Goal: Communication & Community: Participate in discussion

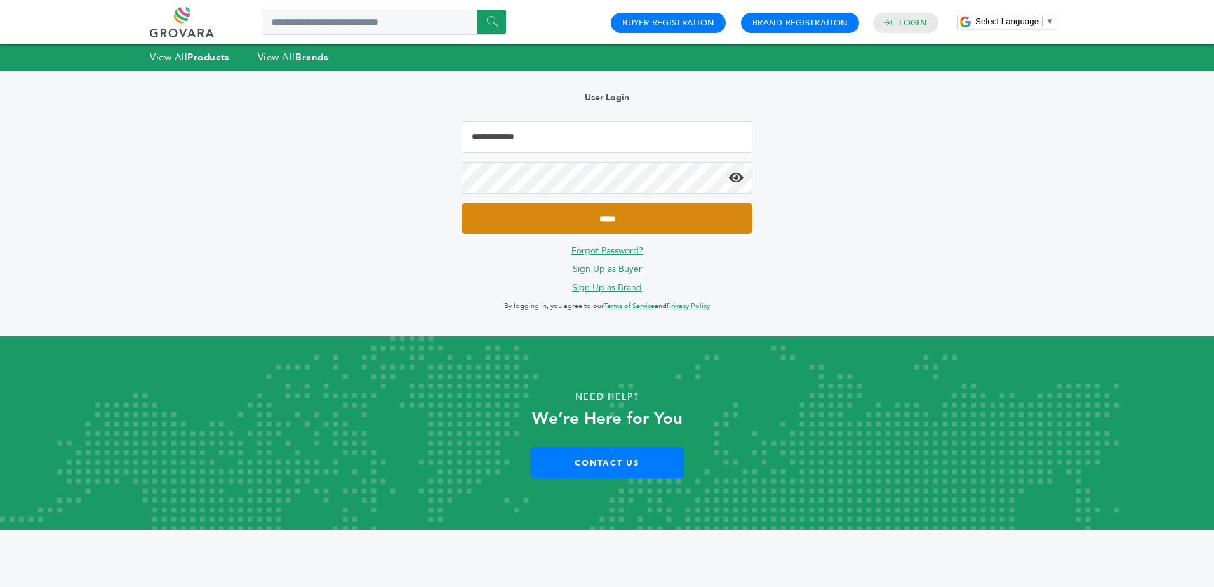
type input "**********"
click at [578, 213] on input "*****" at bounding box center [606, 217] width 291 height 31
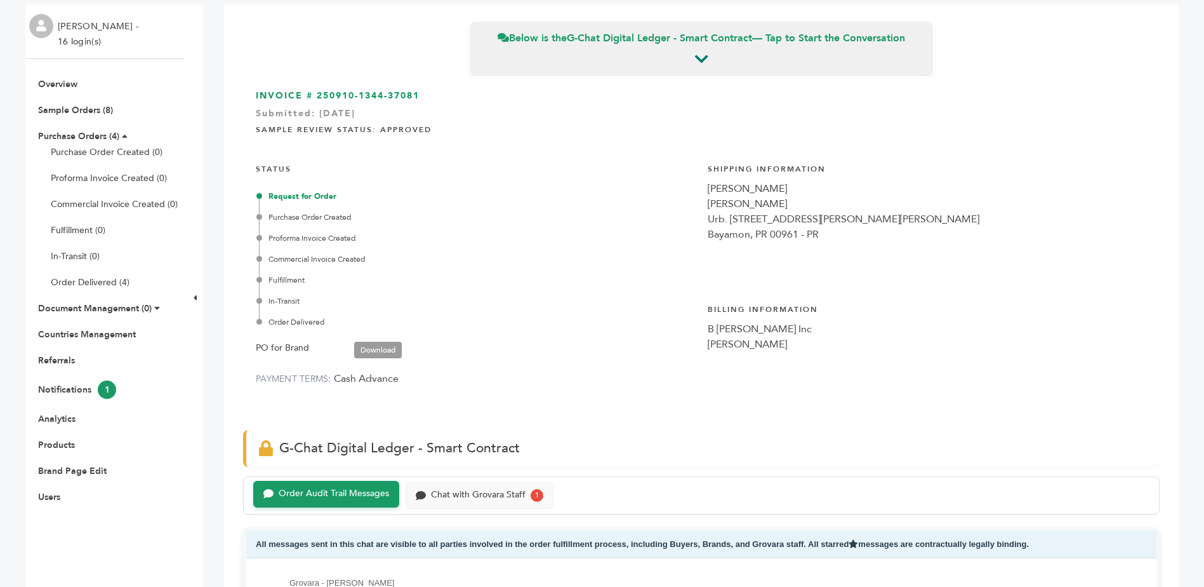
scroll to position [63, 0]
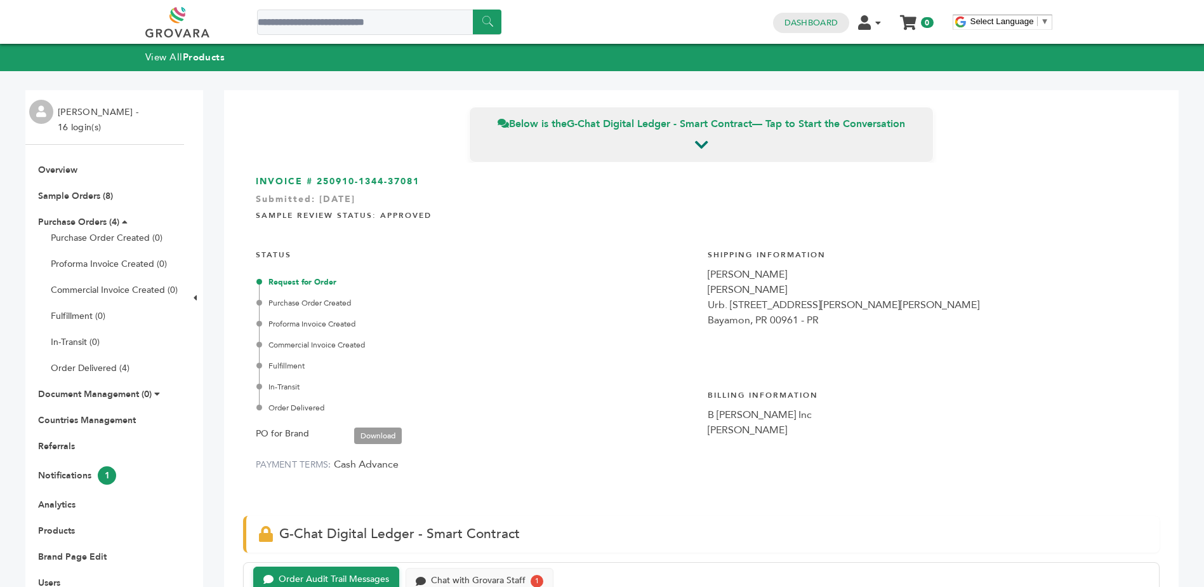
click at [390, 433] on link "Download" at bounding box center [378, 435] width 48 height 17
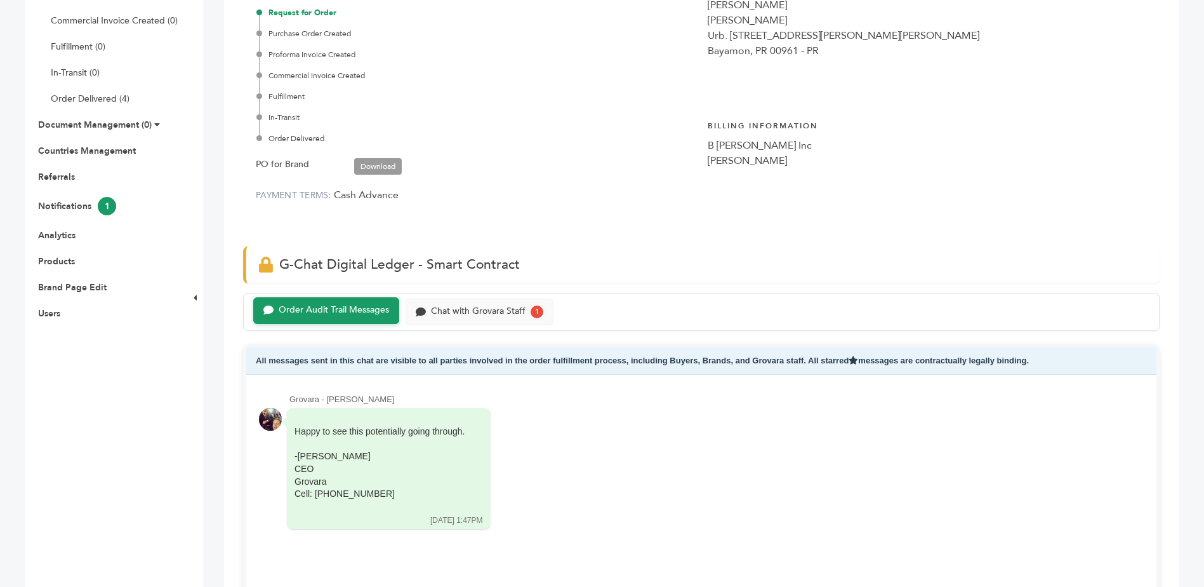
scroll to position [444, 0]
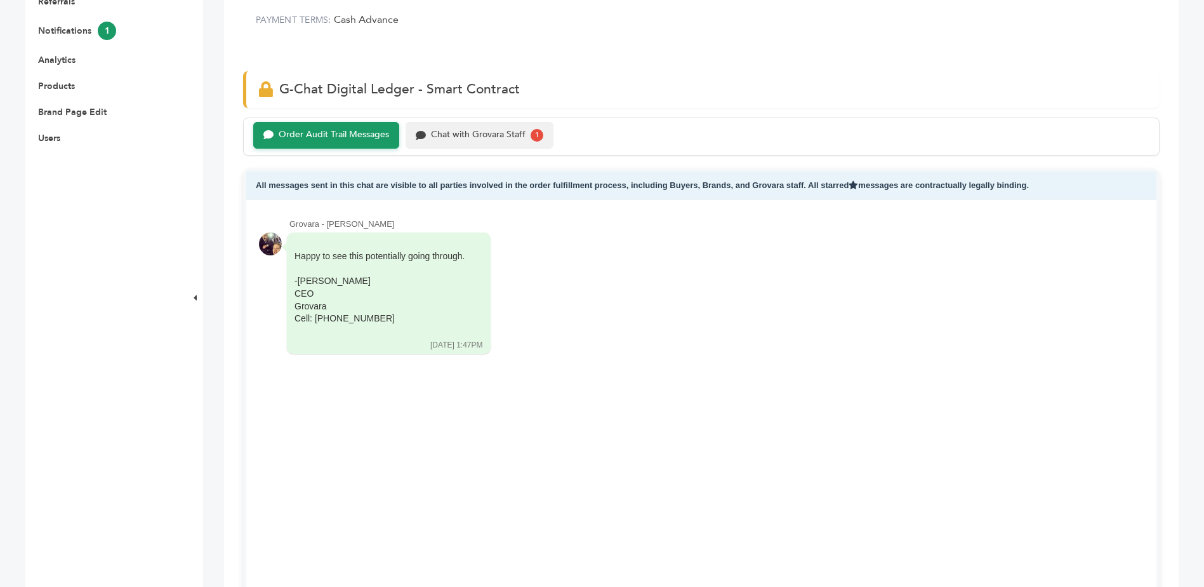
click at [447, 142] on div "Chat with Grovara Staff 1" at bounding box center [480, 135] width 148 height 27
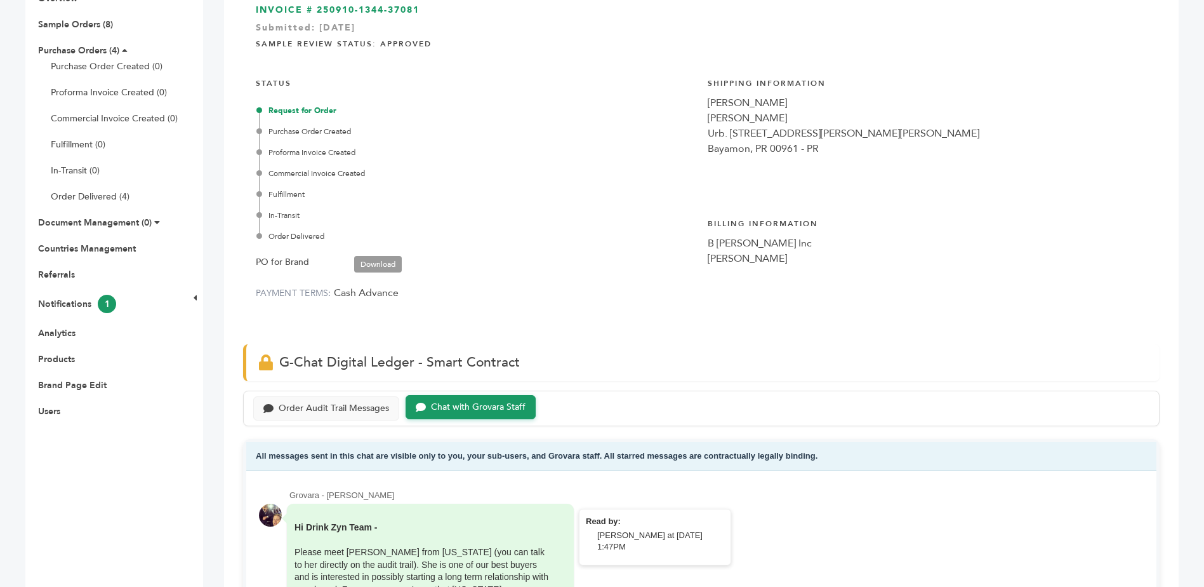
scroll to position [190, 0]
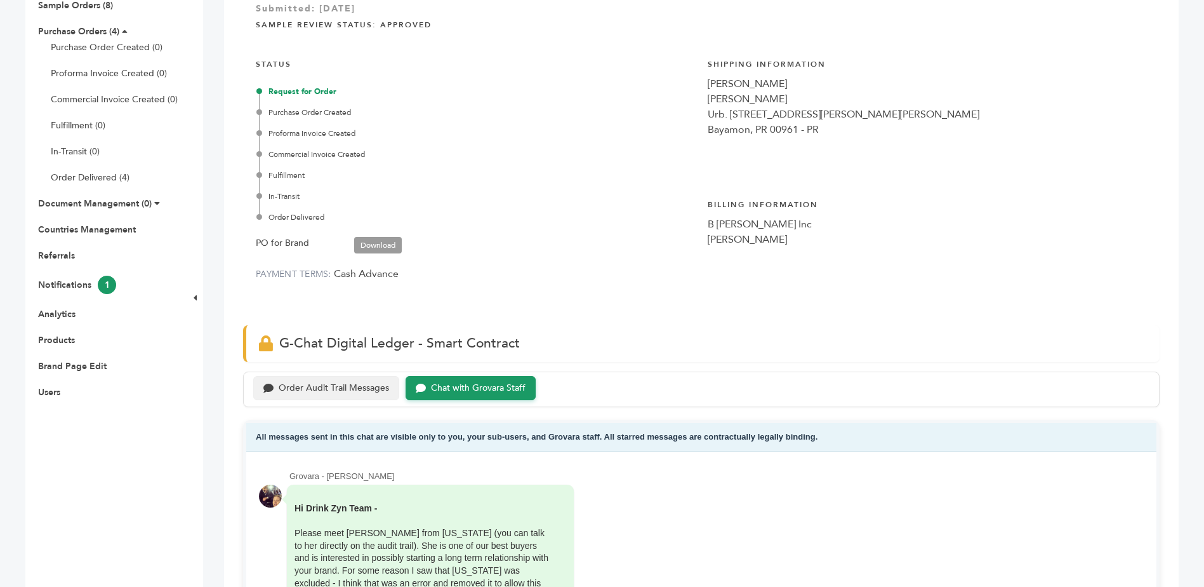
click at [321, 383] on div "Order Audit Trail Messages" at bounding box center [334, 388] width 110 height 11
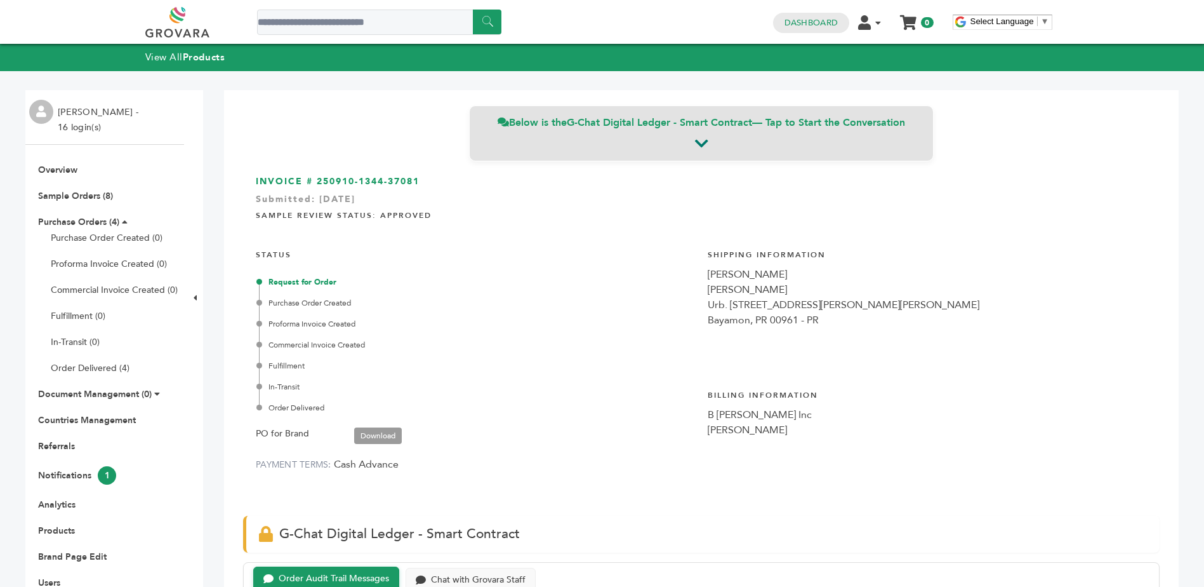
click at [552, 126] on span "Below is the G-Chat Digital Ledger - Smart Contract — Tap to Start the Conversa…" at bounding box center [702, 123] width 408 height 14
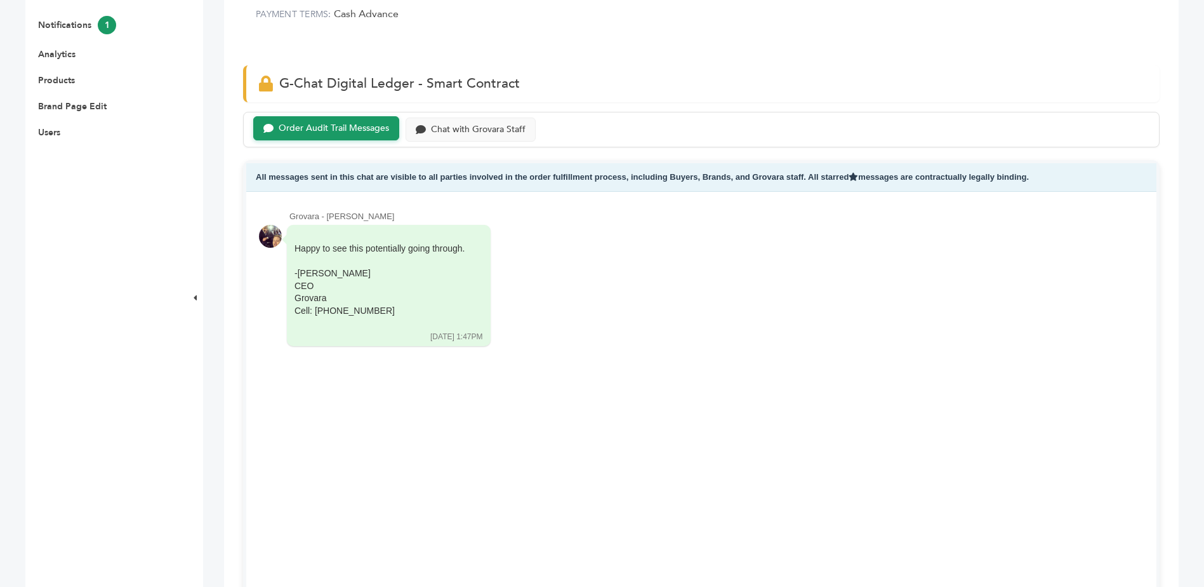
scroll to position [490, 0]
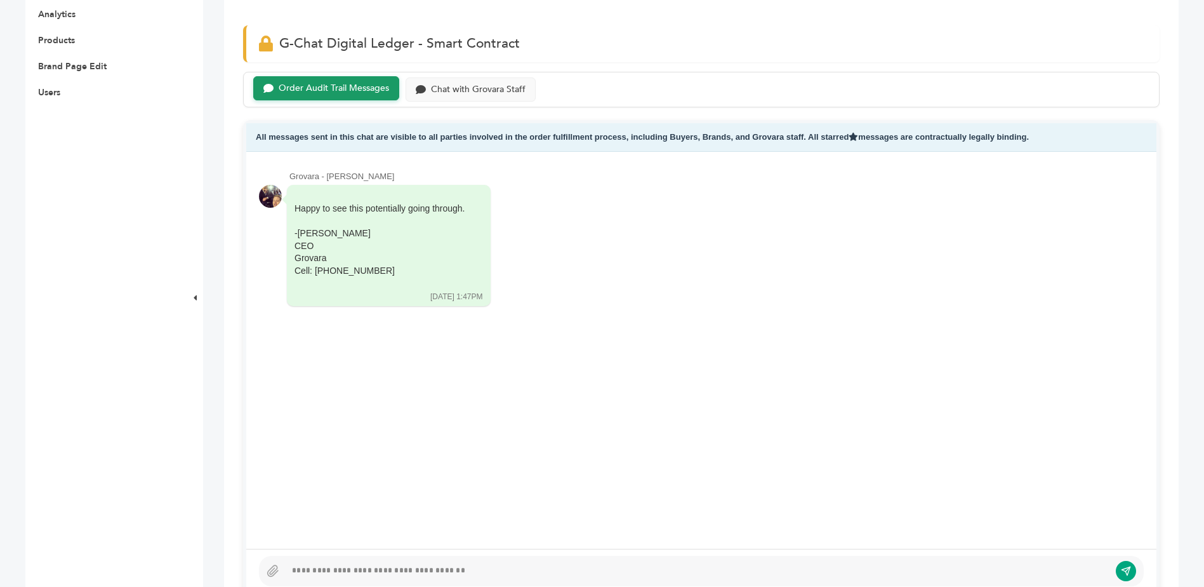
click at [390, 576] on div at bounding box center [698, 570] width 824 height 15
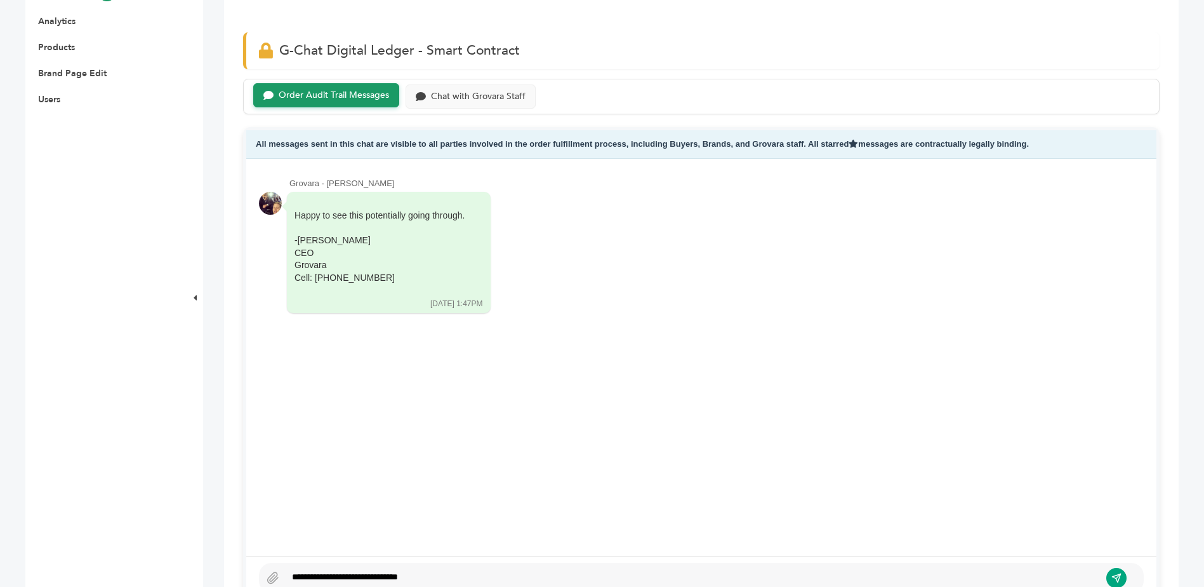
scroll to position [492, 0]
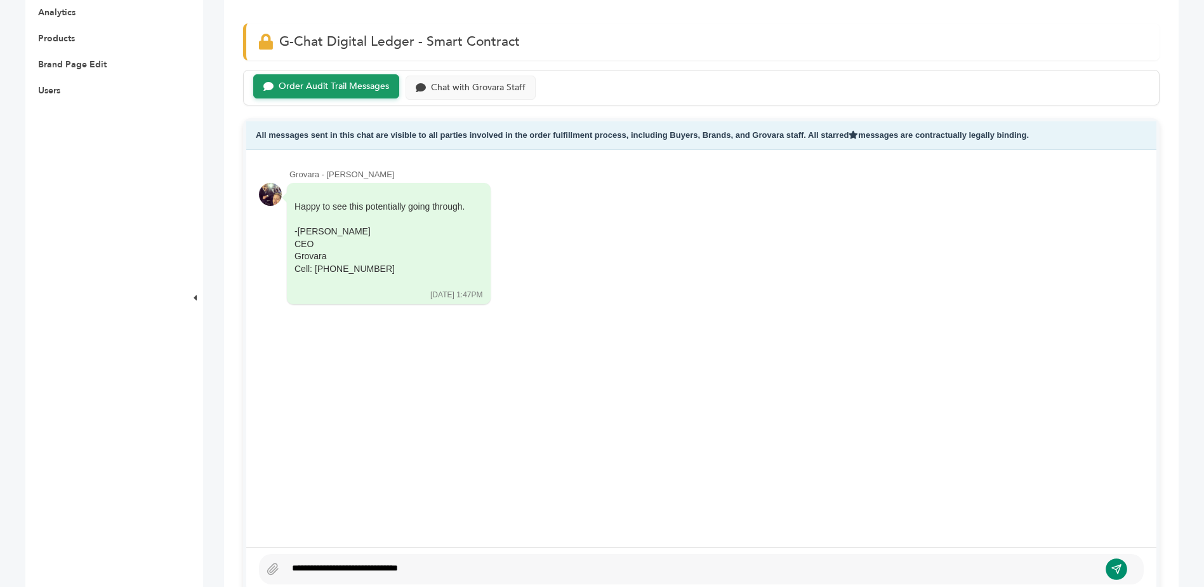
click at [1119, 566] on icon "submit" at bounding box center [1116, 568] width 9 height 9
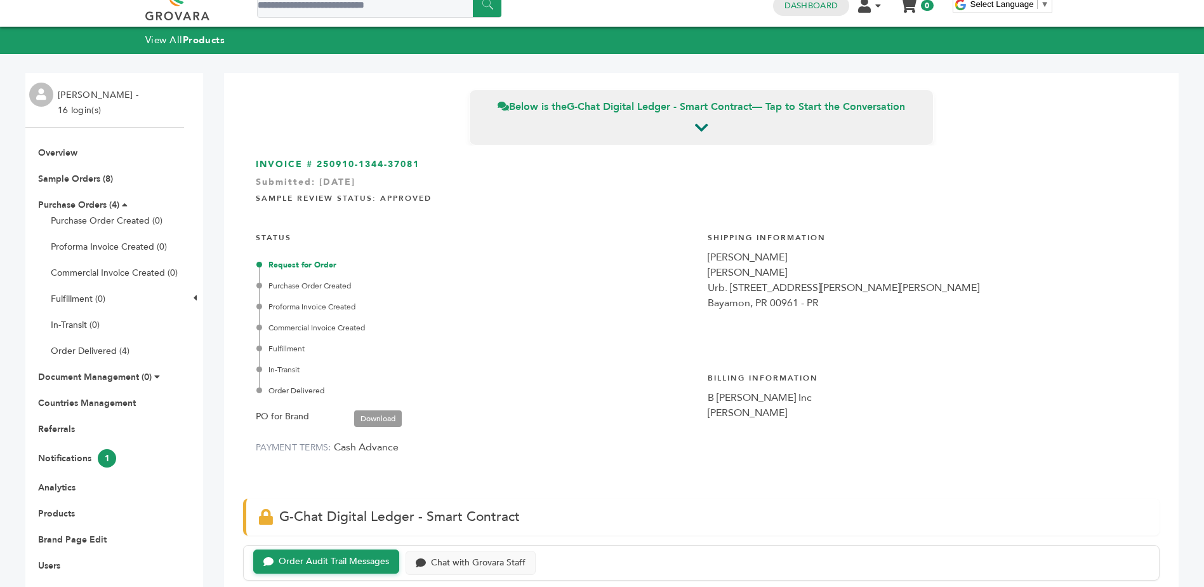
scroll to position [0, 0]
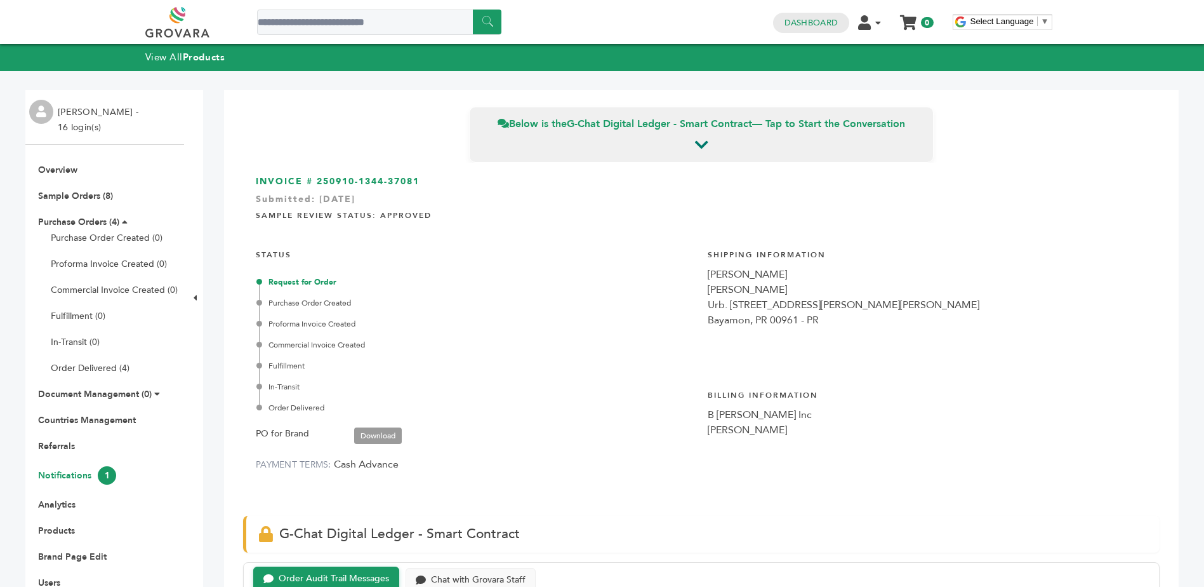
click at [58, 474] on link "Notifications 1" at bounding box center [77, 475] width 78 height 12
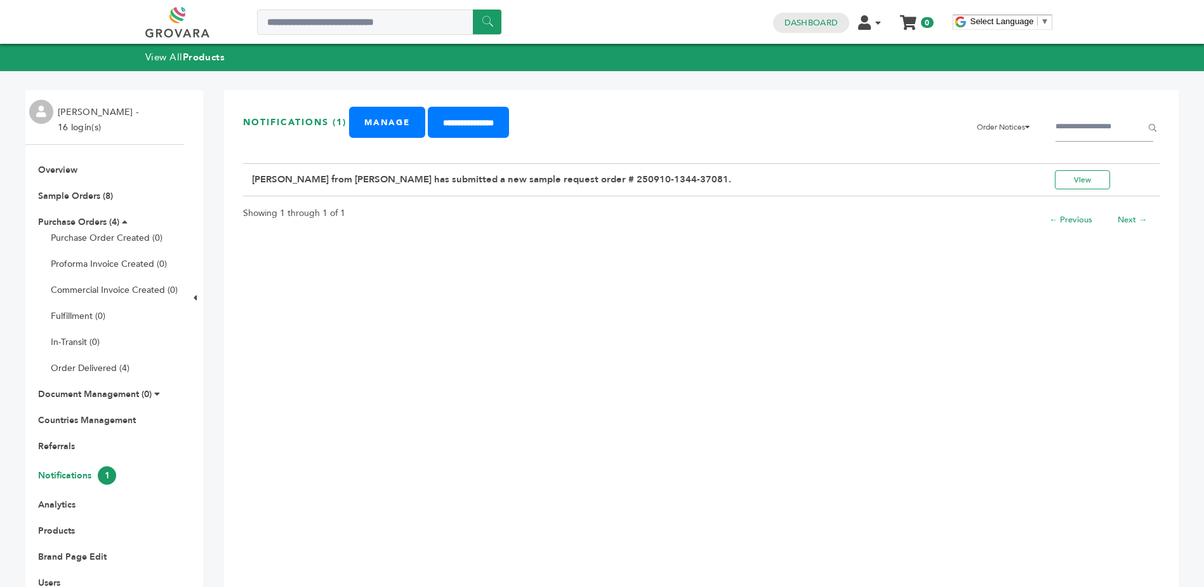
click at [341, 182] on td "[PERSON_NAME] from [PERSON_NAME] has submitted a new sample request order # 250…" at bounding box center [630, 179] width 775 height 32
click at [1065, 181] on link "View" at bounding box center [1082, 179] width 55 height 19
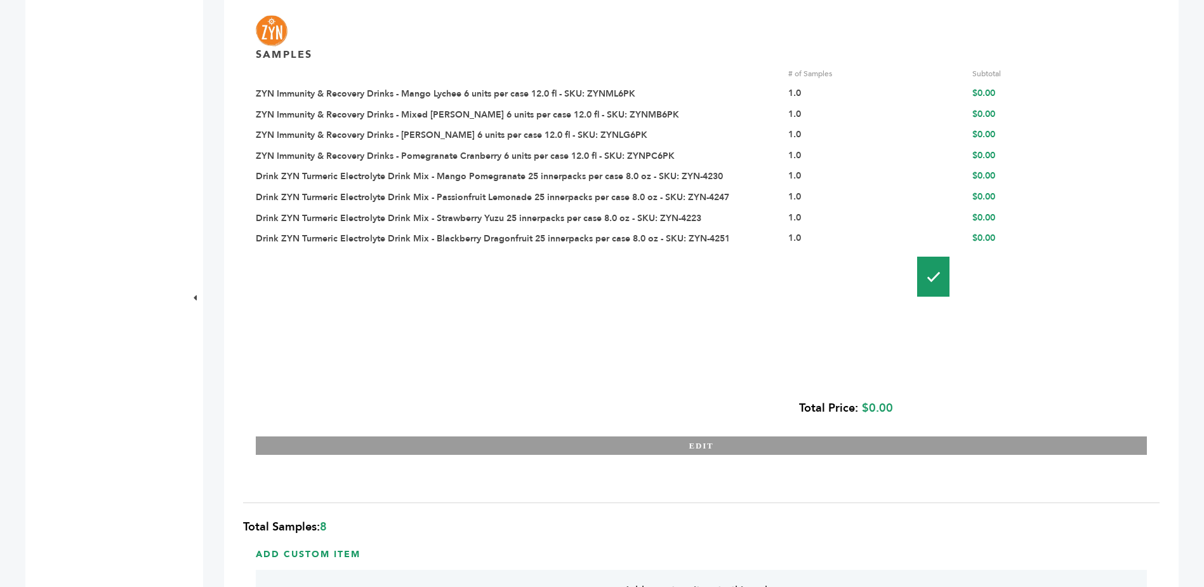
scroll to position [1460, 0]
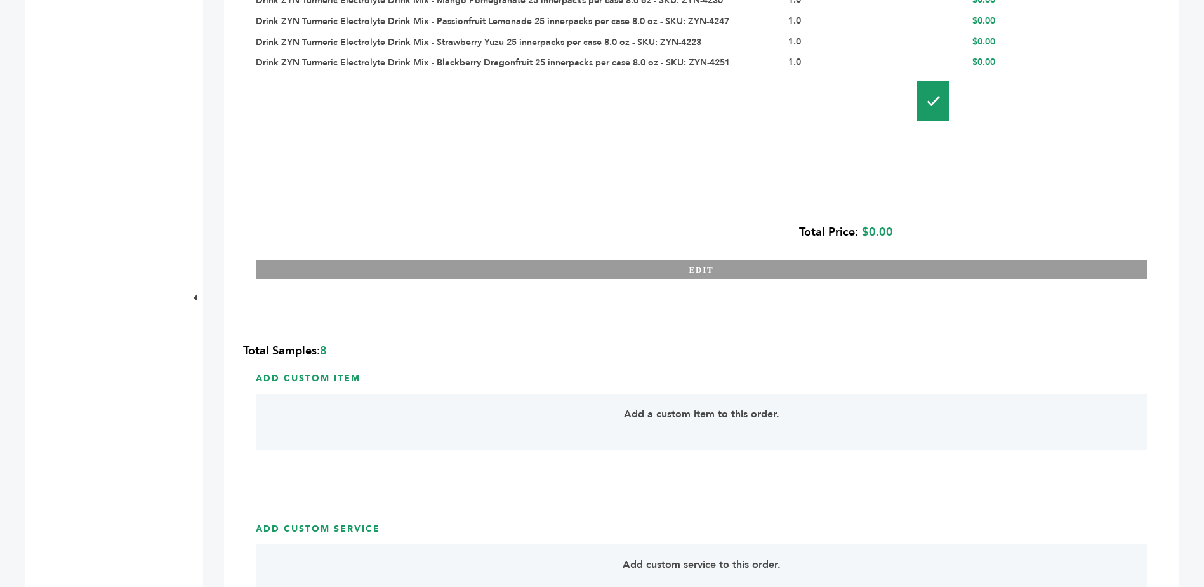
click at [917, 96] on img at bounding box center [933, 101] width 32 height 40
click at [933, 98] on img at bounding box center [933, 101] width 32 height 40
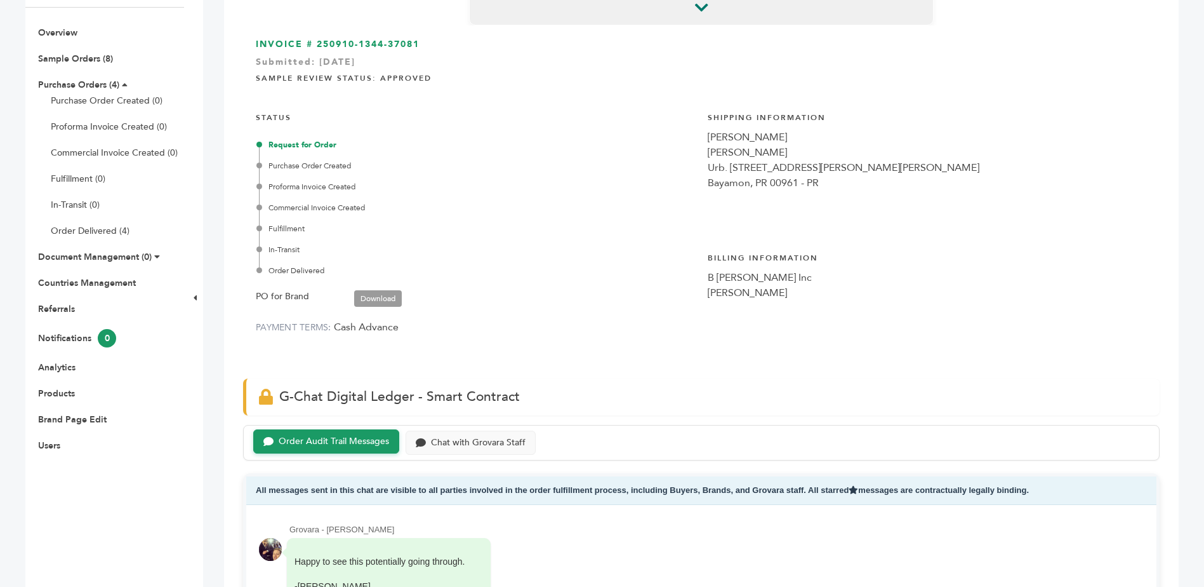
scroll to position [0, 0]
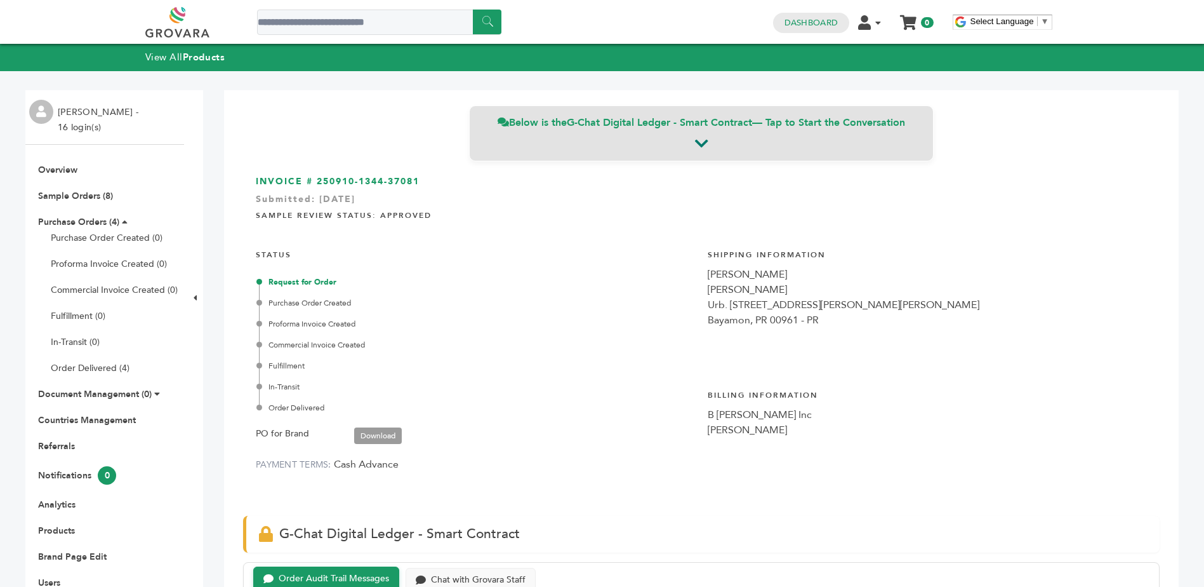
click at [665, 133] on div "Below is the G-Chat Digital Ledger - Smart Contract — Tap to Start the Conversa…" at bounding box center [701, 133] width 465 height 56
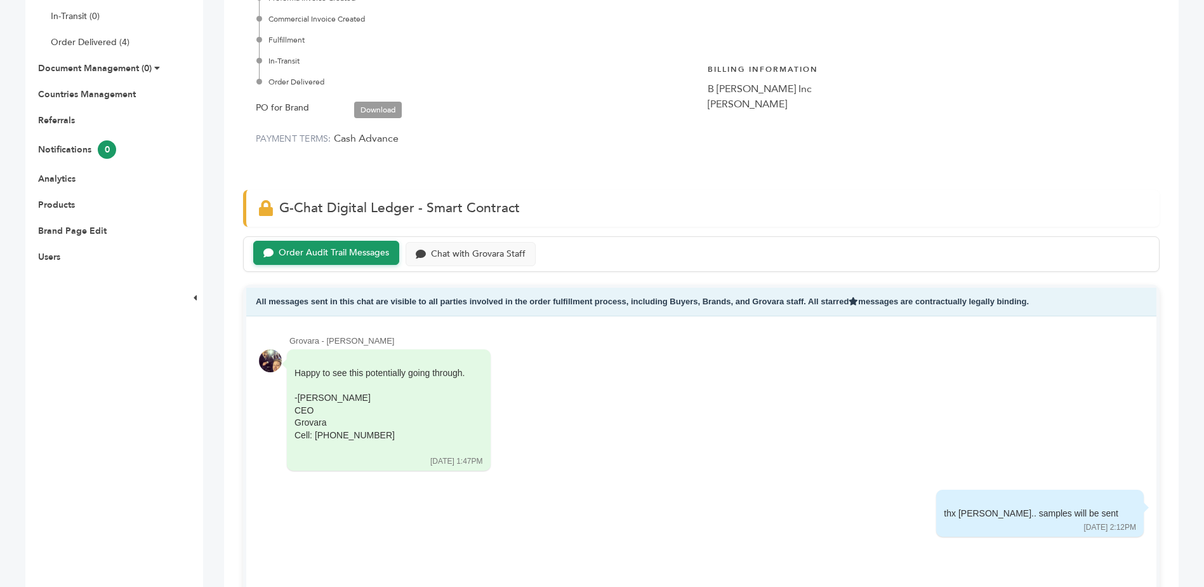
scroll to position [490, 0]
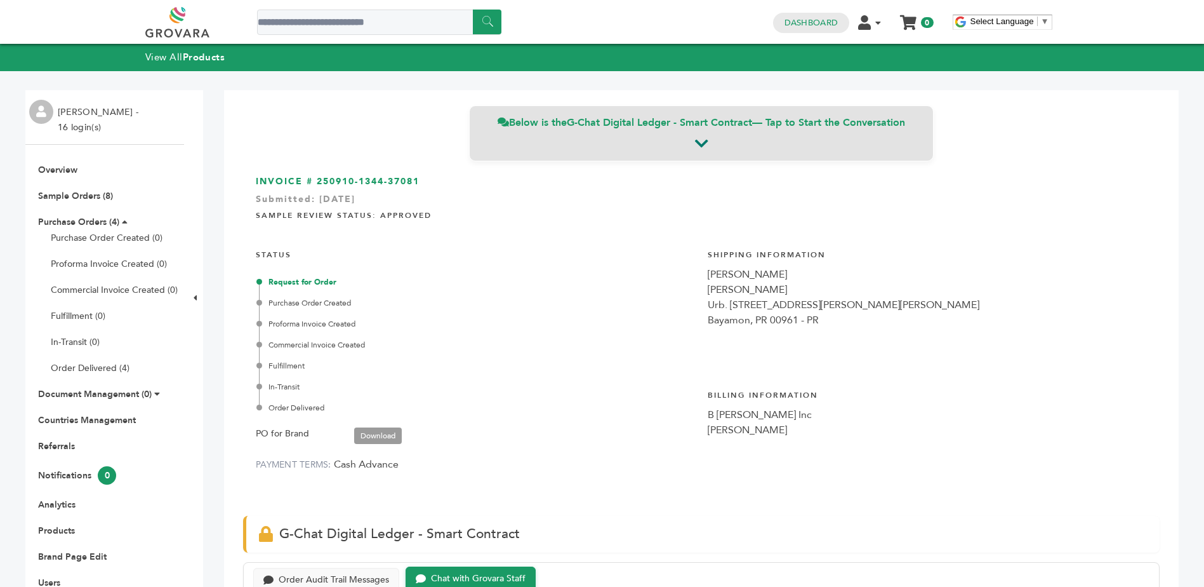
click at [698, 137] on icon at bounding box center [701, 143] width 13 height 15
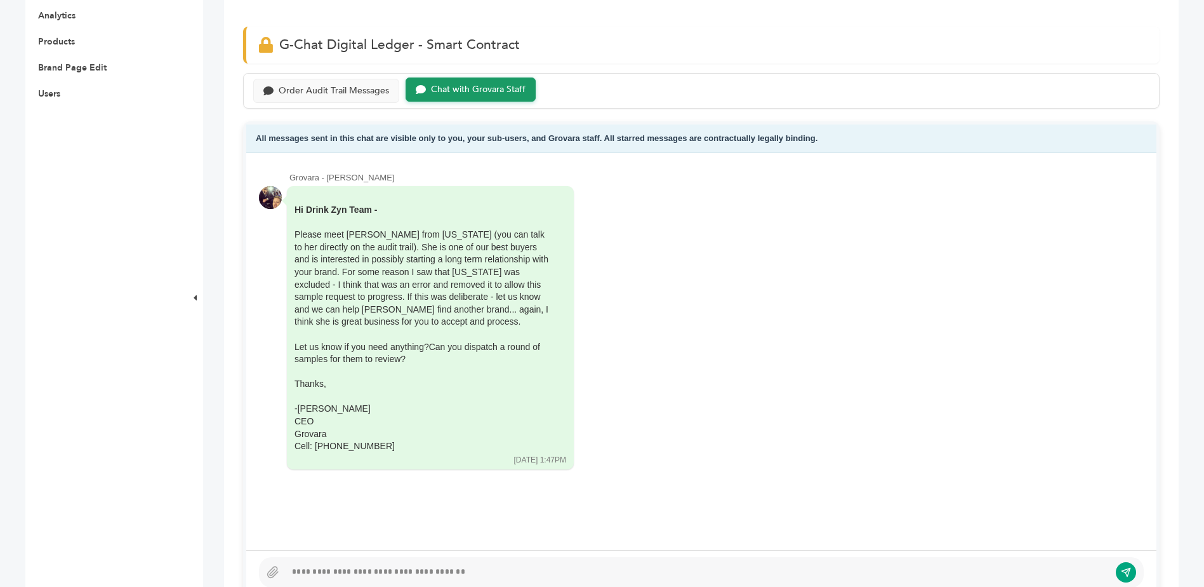
scroll to position [490, 0]
click at [698, 137] on div "All messages sent in this chat are visible only to you, your sub-users, and Gro…" at bounding box center [701, 137] width 910 height 29
click at [312, 90] on div "Order Audit Trail Messages" at bounding box center [334, 88] width 110 height 11
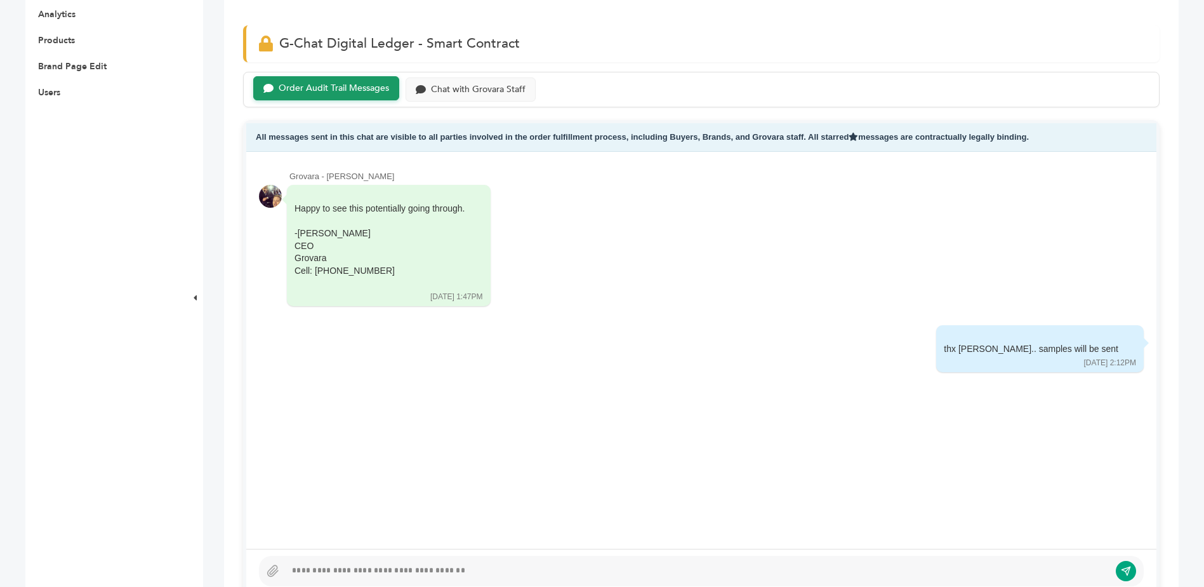
click at [543, 152] on div "Grovara - Peter Groverman Happy to see this potentially going through. -Peter G…" at bounding box center [701, 350] width 910 height 397
click at [444, 249] on div "CEO" at bounding box center [380, 246] width 171 height 13
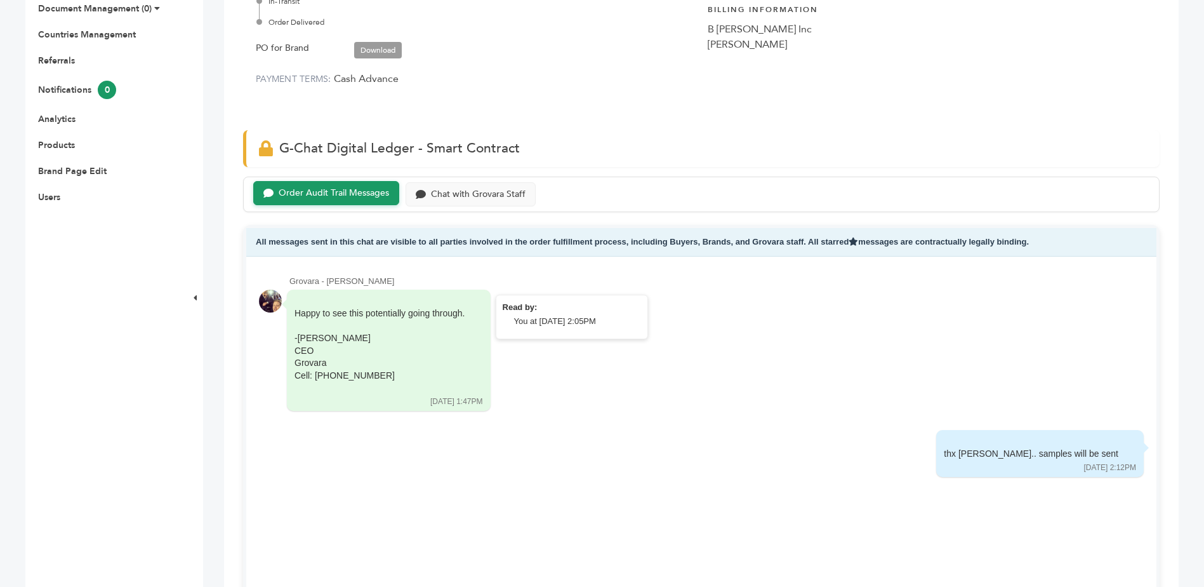
scroll to position [363, 0]
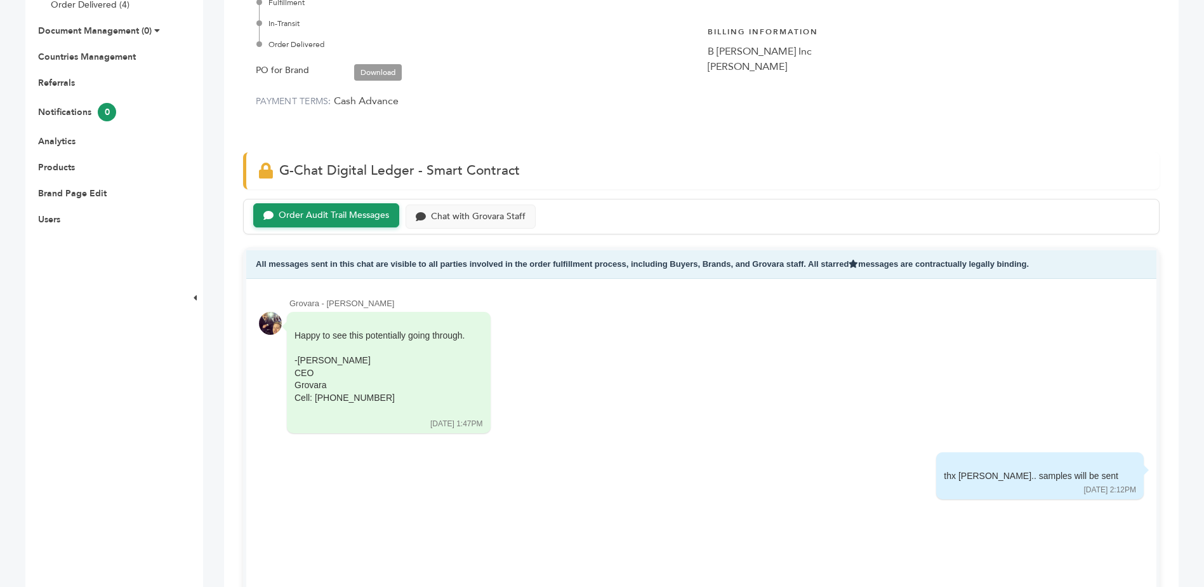
click at [281, 168] on span "G-Chat Digital Ledger - Smart Contract" at bounding box center [399, 170] width 241 height 18
click at [256, 171] on div "G-Chat Digital Ledger - Smart Contract" at bounding box center [701, 170] width 917 height 36
click at [258, 171] on div "G-Chat Digital Ledger - Smart Contract" at bounding box center [701, 170] width 917 height 36
click at [253, 171] on div "G-Chat Digital Ledger - Smart Contract" at bounding box center [701, 170] width 917 height 36
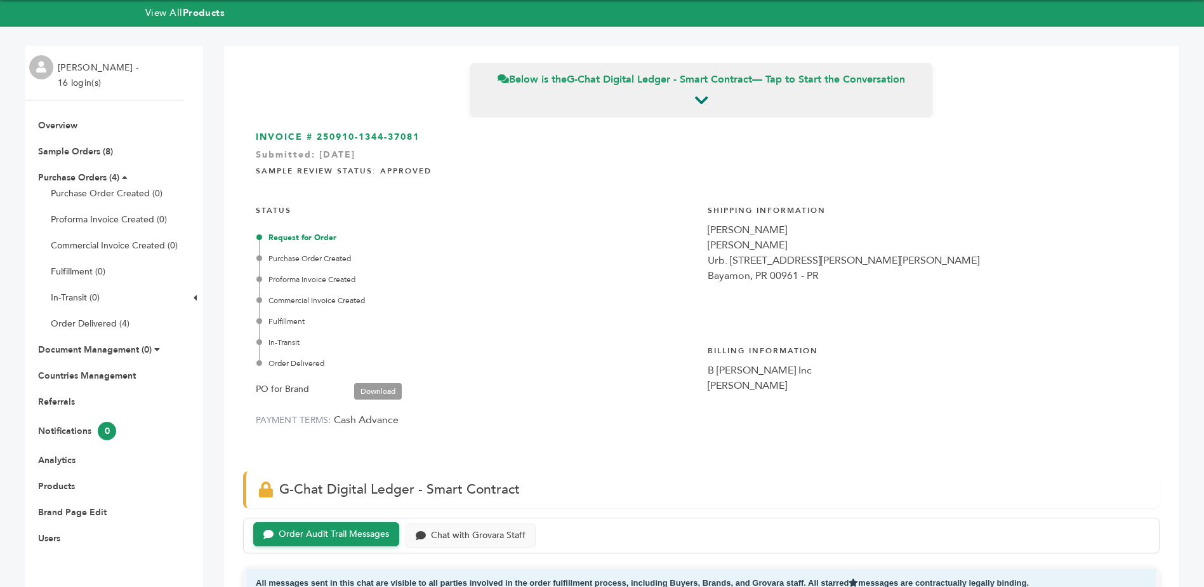
scroll to position [0, 0]
